Goal: Information Seeking & Learning: Learn about a topic

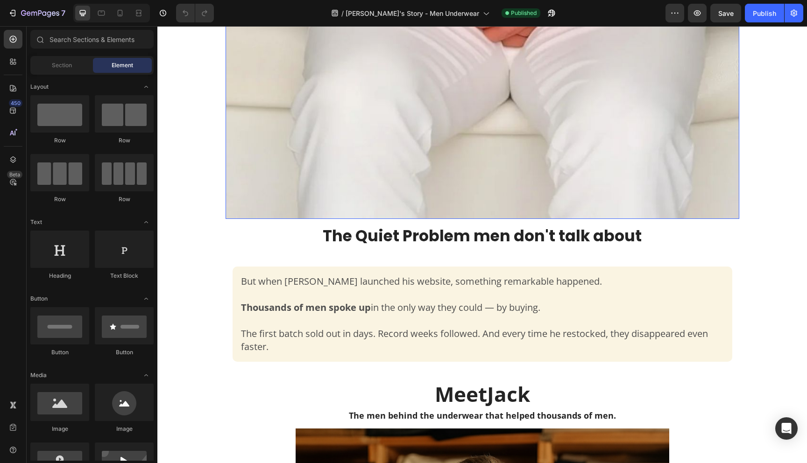
scroll to position [573, 0]
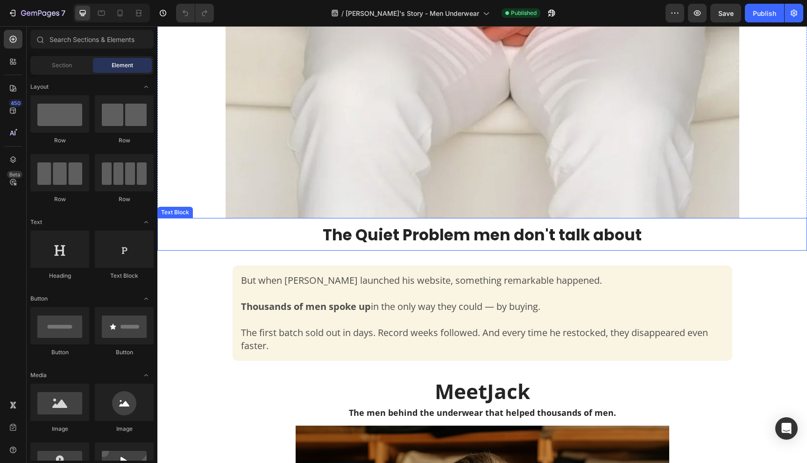
click at [426, 238] on span "The Quiet Problem men don't talk about" at bounding box center [482, 235] width 319 height 22
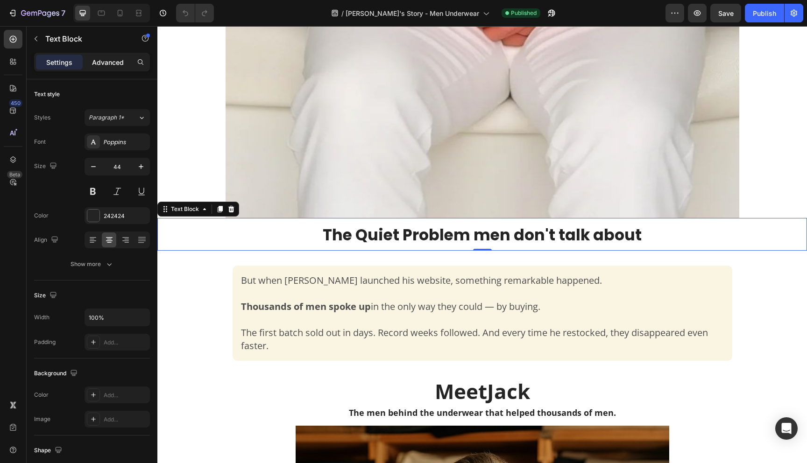
click at [115, 65] on p "Advanced" at bounding box center [108, 62] width 32 height 10
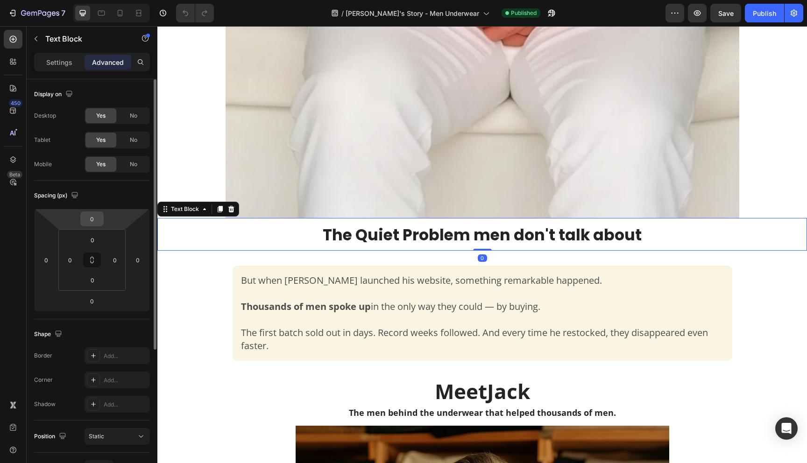
click at [94, 220] on input "0" at bounding box center [92, 219] width 19 height 14
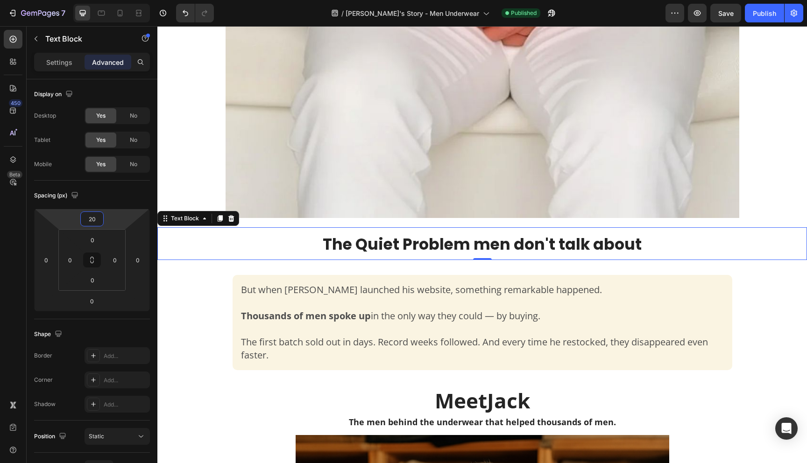
type input "20"
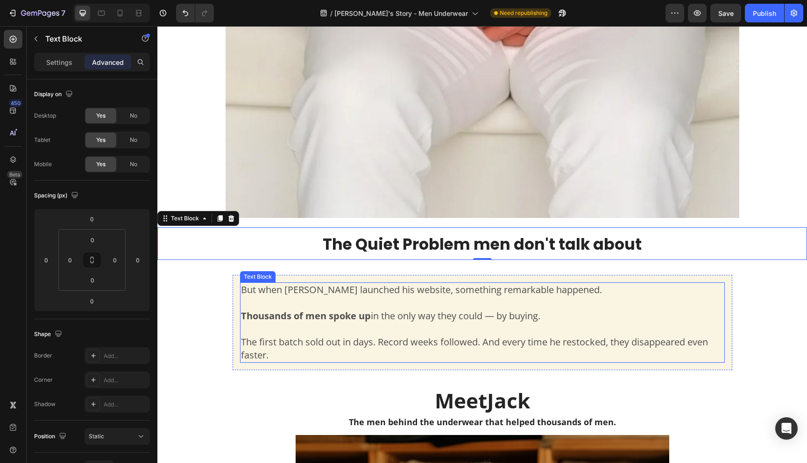
click at [243, 290] on span "But when [PERSON_NAME] launched his website, something remarkable happened." at bounding box center [421, 289] width 361 height 13
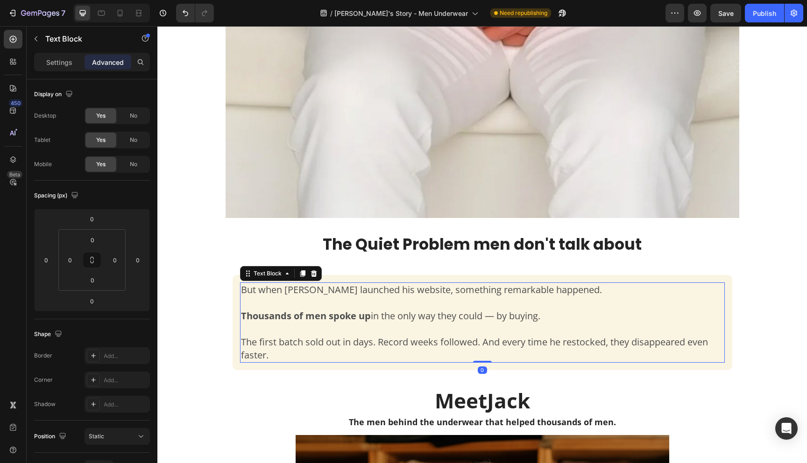
click at [243, 290] on span "But when [PERSON_NAME] launched his website, something remarkable happened." at bounding box center [421, 289] width 361 height 13
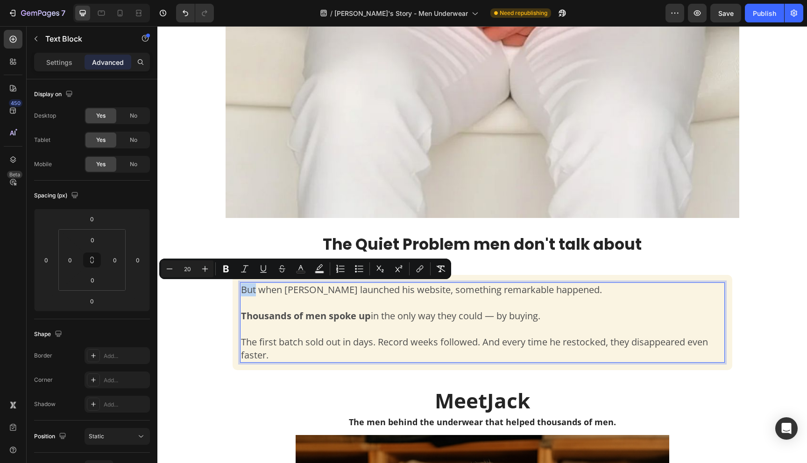
click at [243, 290] on span "But when [PERSON_NAME] launched his website, something remarkable happened." at bounding box center [421, 289] width 361 height 13
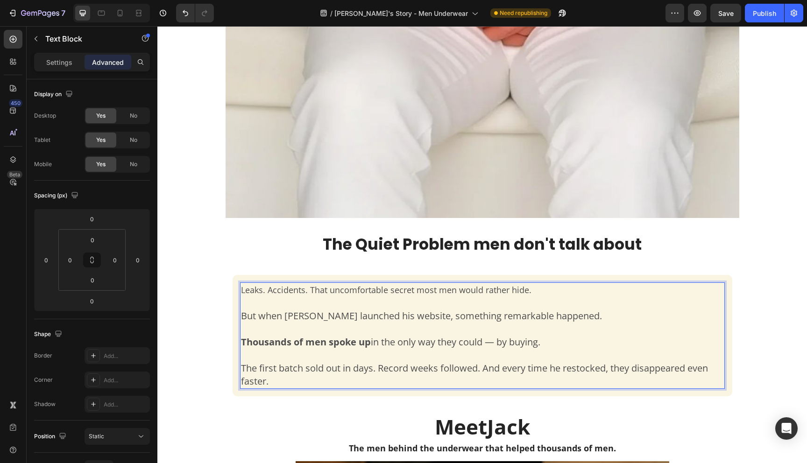
click at [314, 291] on p "Leaks. Accidents. That uncomfortable secret most men would rather hide. But whe…" at bounding box center [482, 335] width 483 height 105
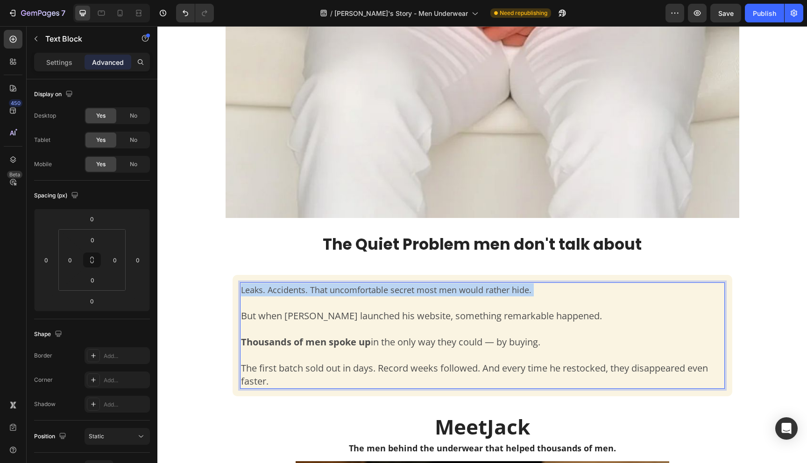
click at [314, 291] on p "Leaks. Accidents. That uncomfortable secret most men would rather hide. But whe…" at bounding box center [482, 335] width 483 height 105
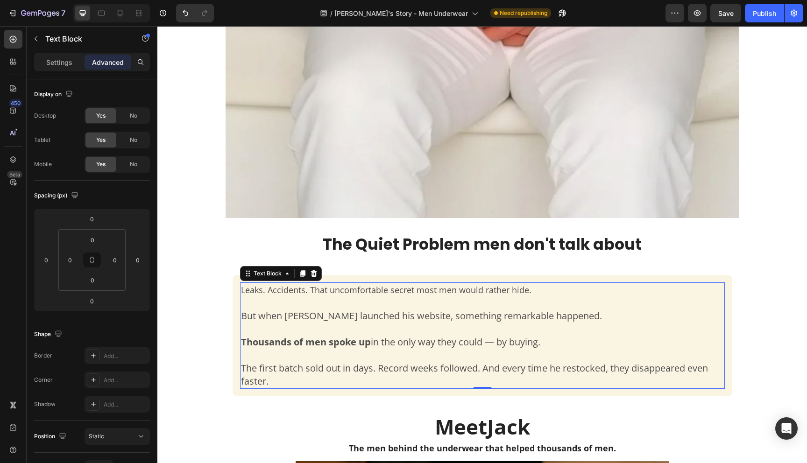
click at [555, 315] on p "Leaks. Accidents. That uncomfortable secret most men would rather hide. But whe…" at bounding box center [482, 335] width 483 height 105
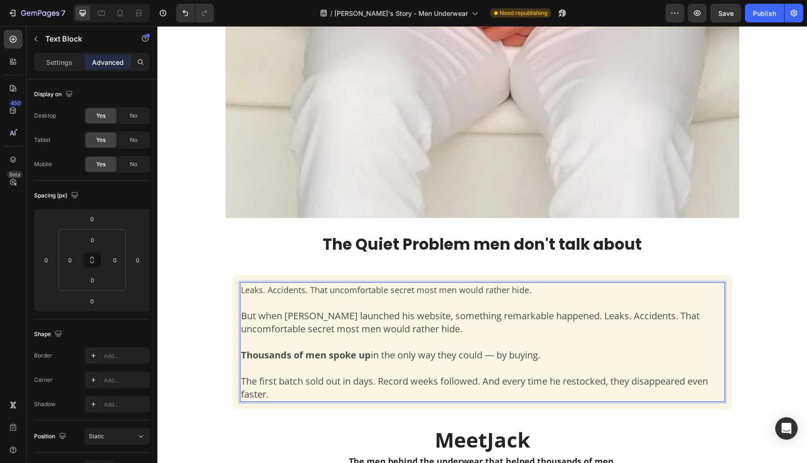
click at [472, 288] on p "Leaks. Accidents. That uncomfortable secret most men would rather hide. But whe…" at bounding box center [482, 342] width 483 height 118
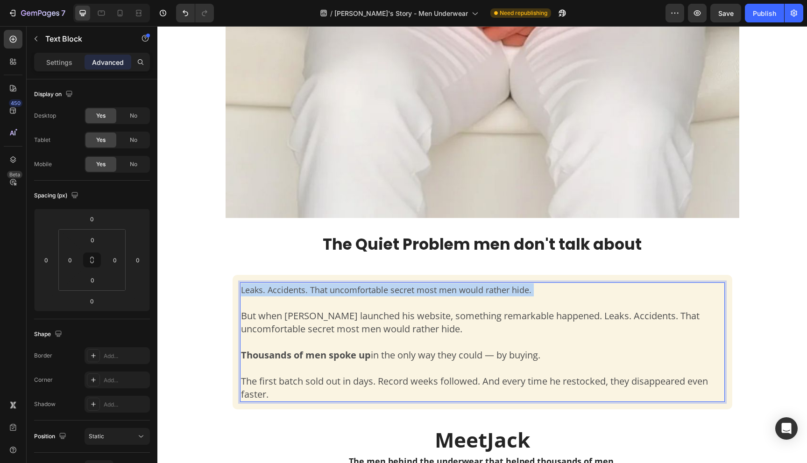
click at [472, 288] on p "Leaks. Accidents. That uncomfortable secret most men would rather hide. But whe…" at bounding box center [482, 342] width 483 height 118
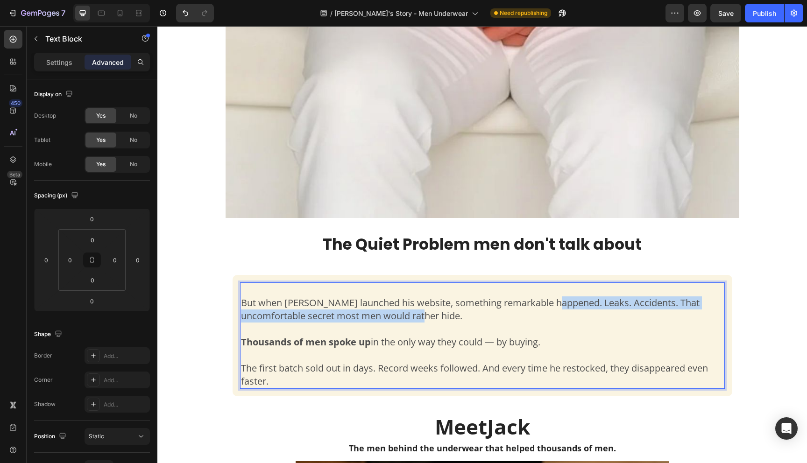
drag, startPoint x: 551, startPoint y: 305, endPoint x: 569, endPoint y: 312, distance: 20.0
click at [569, 312] on p "⁠⁠⁠⁠⁠⁠⁠ But when [PERSON_NAME] launched his website, something remarkable happe…" at bounding box center [482, 335] width 483 height 105
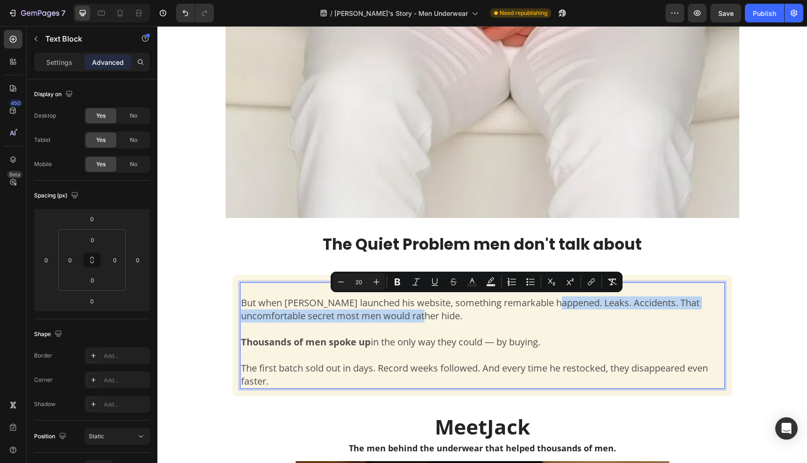
copy span "Leaks. Accidents. That uncomfortable secret most men would rather hide."
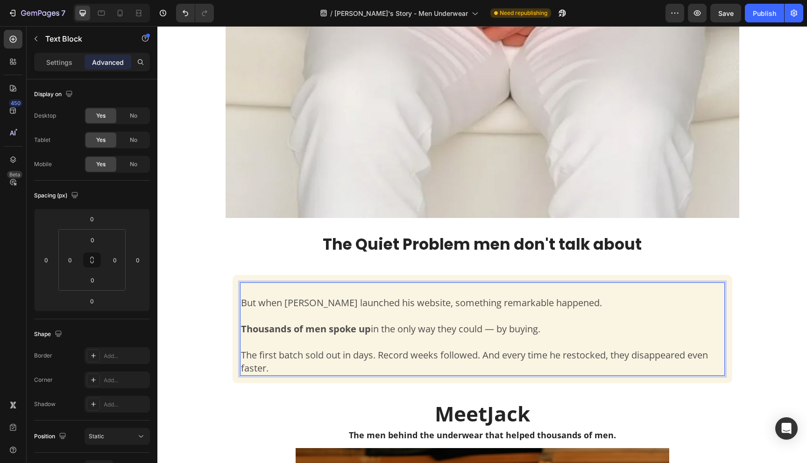
click at [257, 290] on p "But when [PERSON_NAME] launched his website, something remarkable happened. Tho…" at bounding box center [482, 329] width 483 height 92
